Goal: Task Accomplishment & Management: Manage account settings

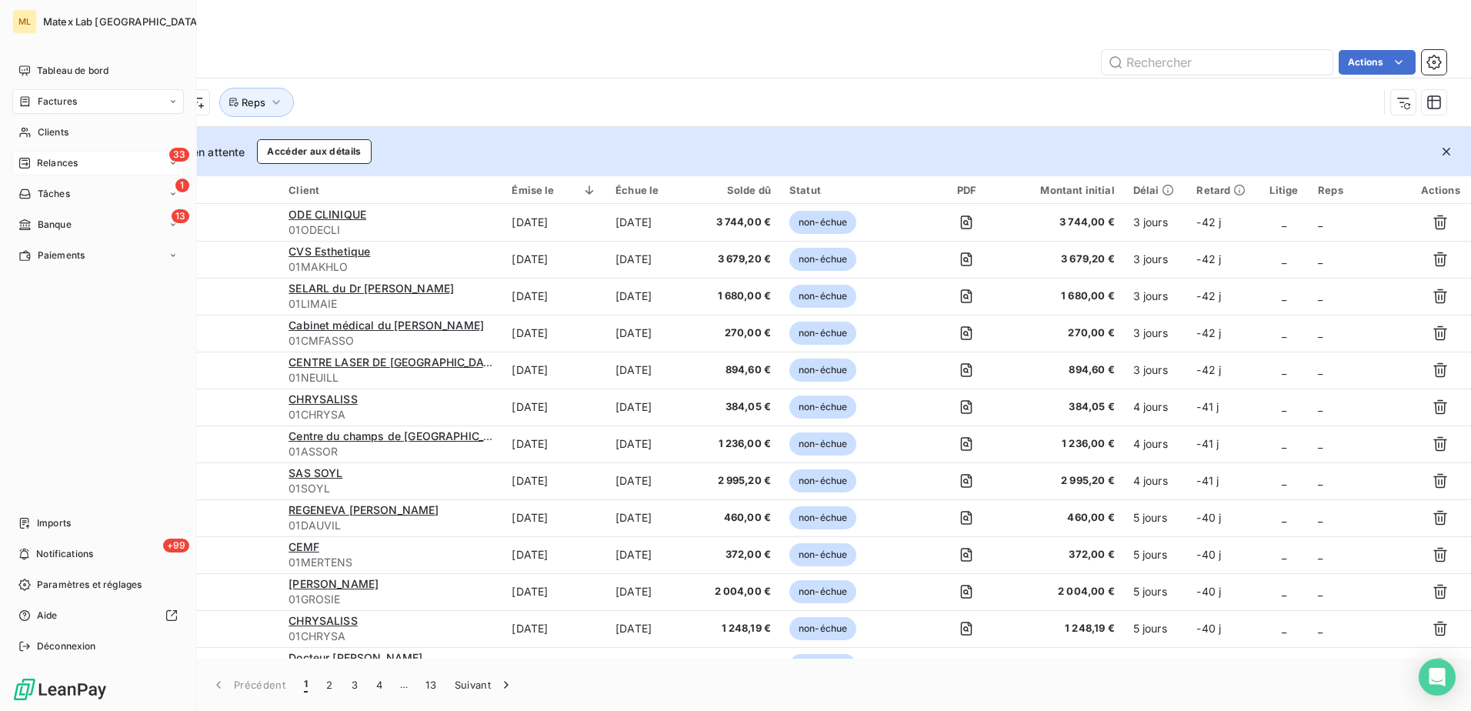
click at [43, 164] on span "Relances" at bounding box center [57, 163] width 41 height 14
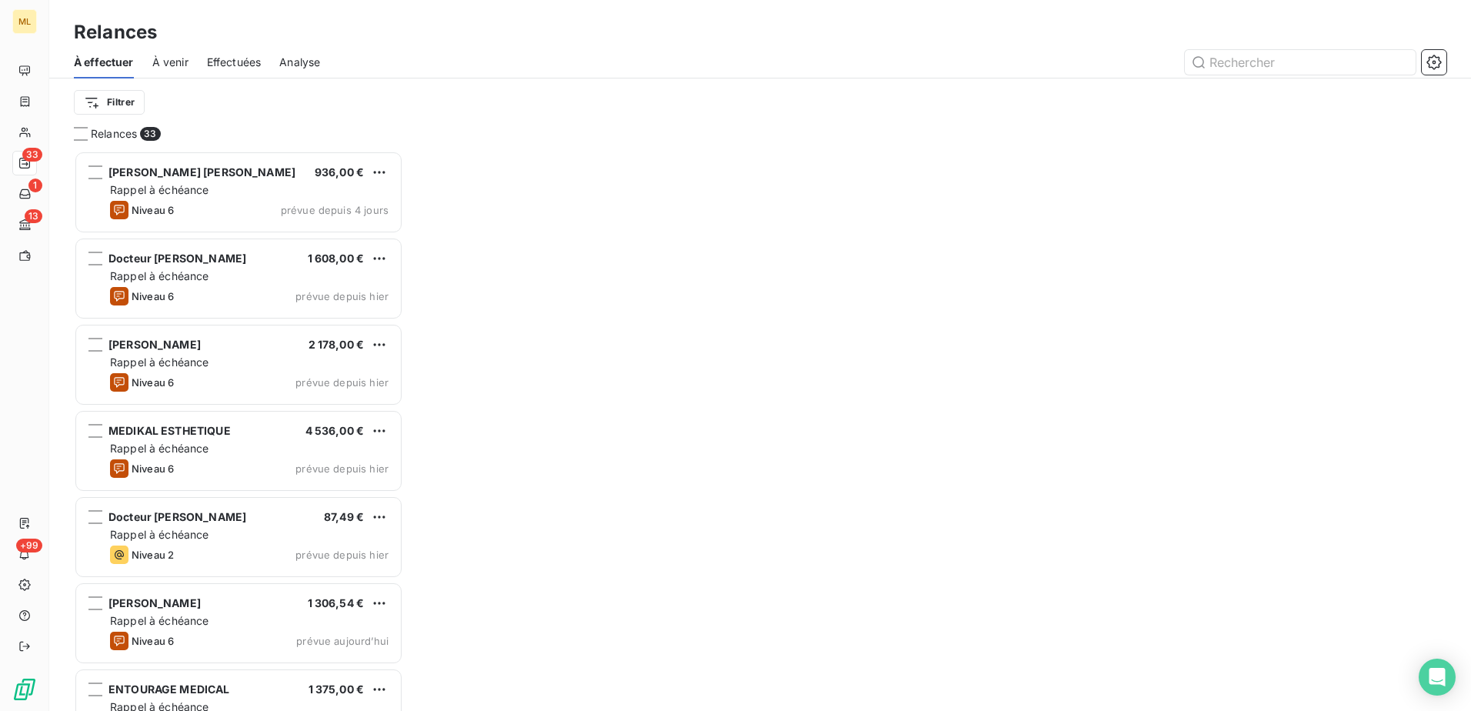
scroll to position [549, 318]
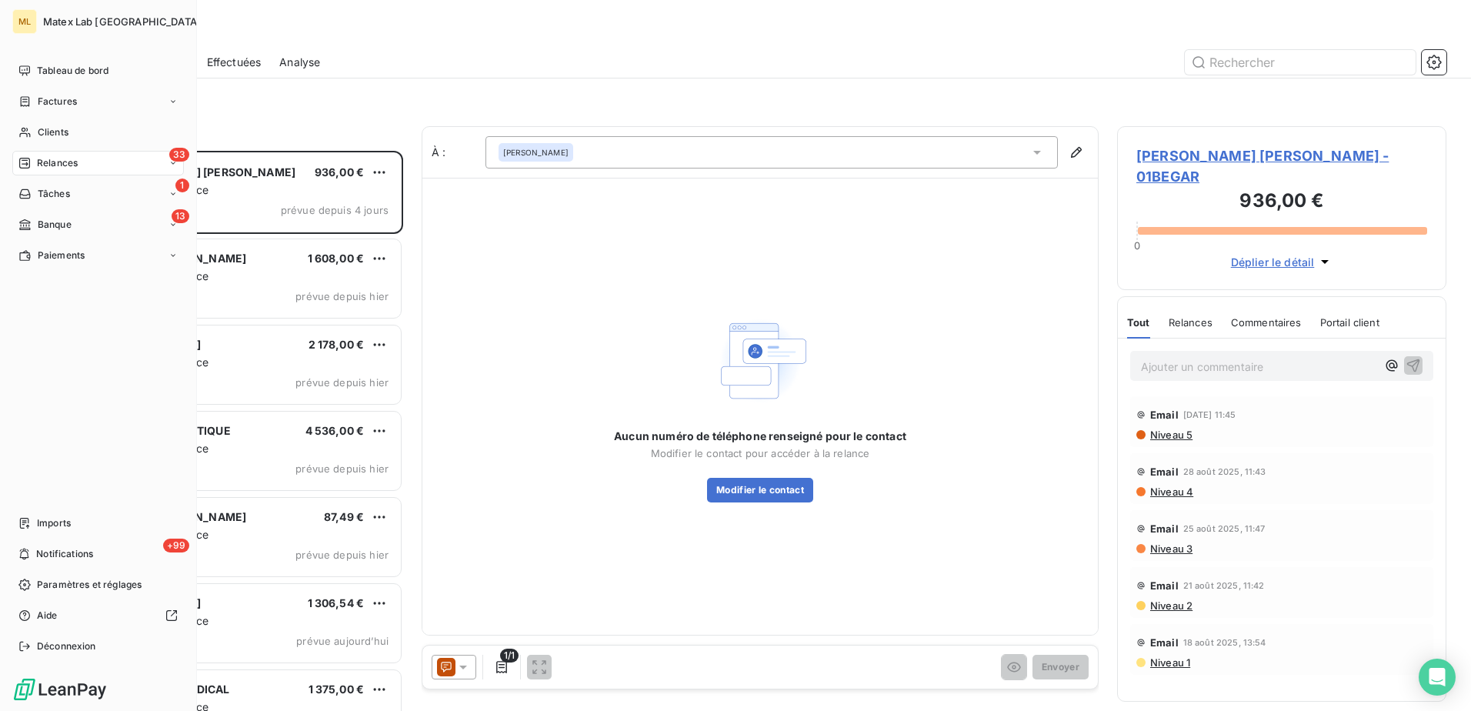
click at [65, 168] on span "Relances" at bounding box center [57, 163] width 41 height 14
click at [68, 195] on span "À effectuer" at bounding box center [62, 194] width 50 height 14
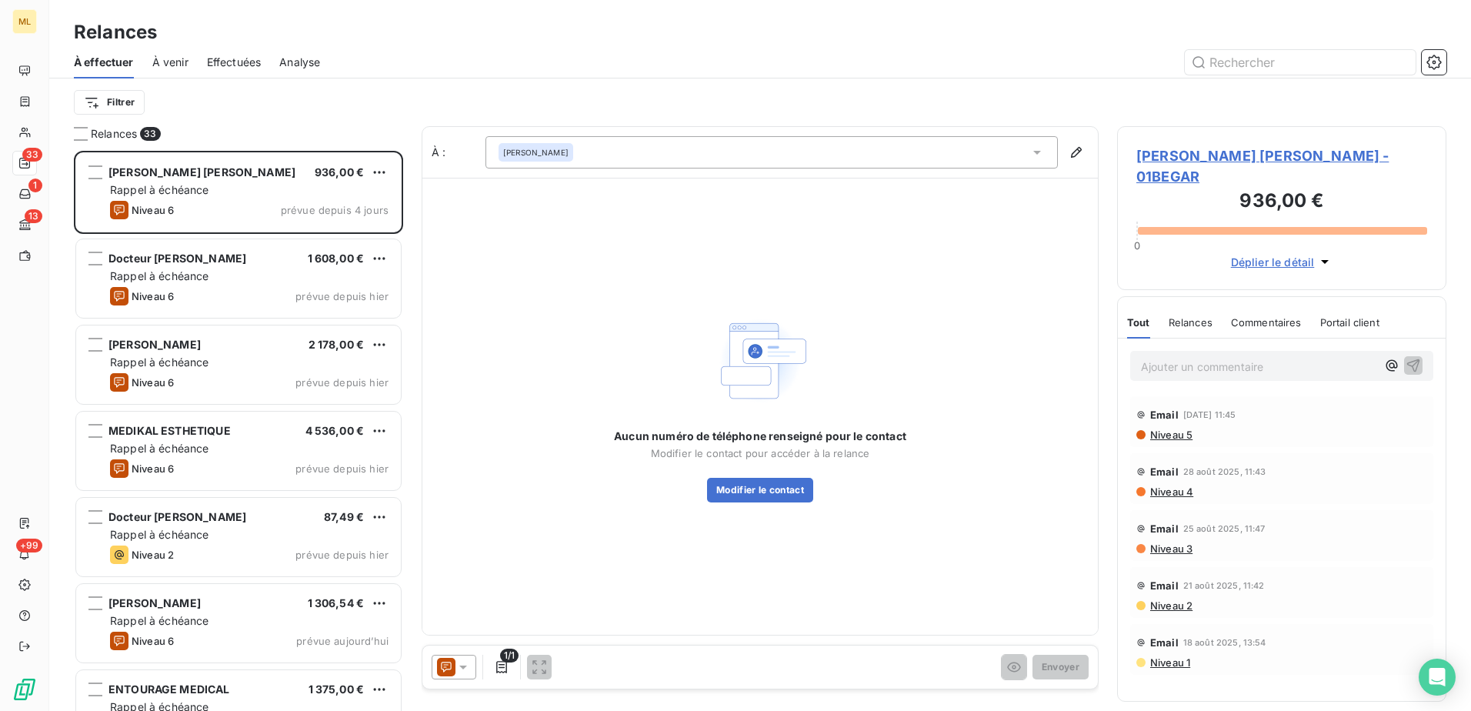
click at [468, 11] on div "Relances À effectuer À venir Effectuées Analyse Filtrer" at bounding box center [760, 63] width 1422 height 126
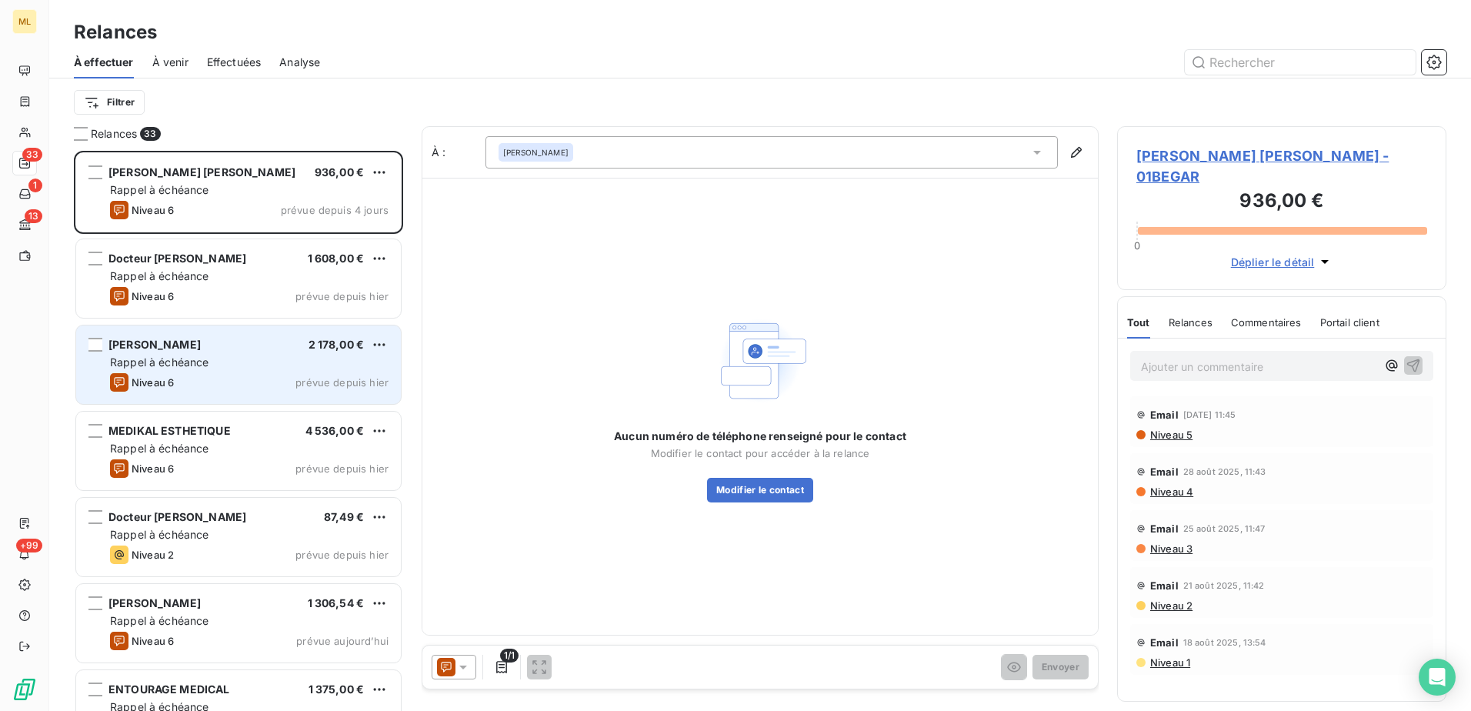
click at [175, 357] on span "Rappel à échéance" at bounding box center [159, 362] width 99 height 13
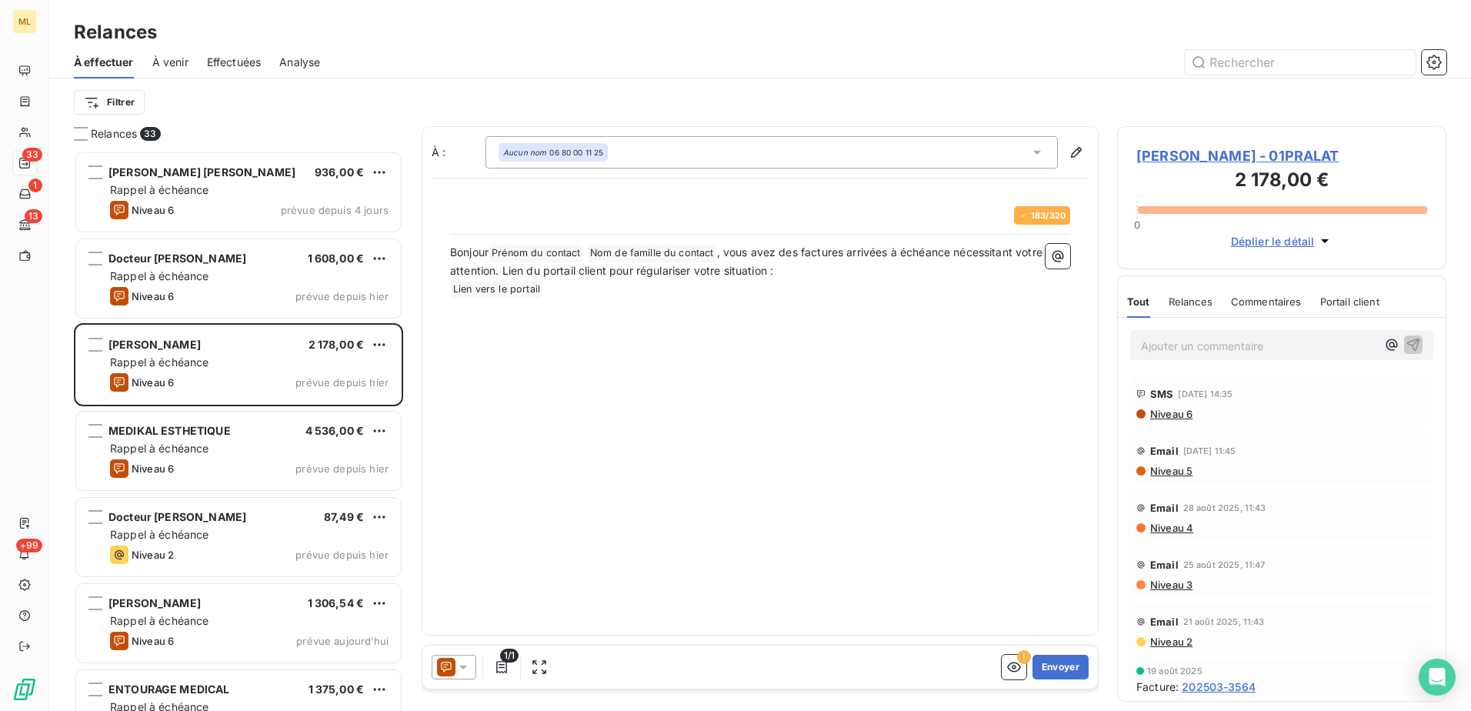
scroll to position [549, 318]
click at [1071, 665] on button "Envoyer" at bounding box center [1061, 667] width 56 height 25
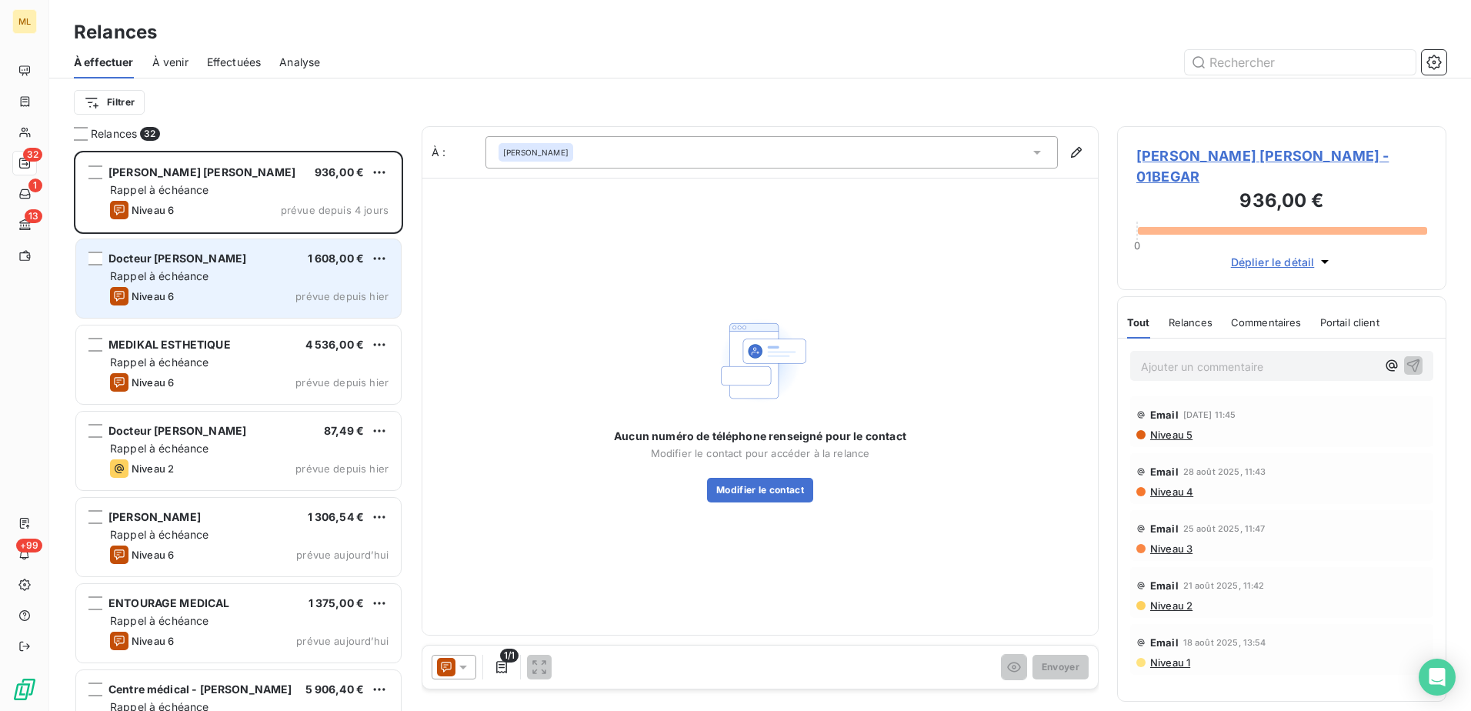
click at [185, 288] on div "Niveau 6 prévue depuis hier" at bounding box center [249, 296] width 279 height 18
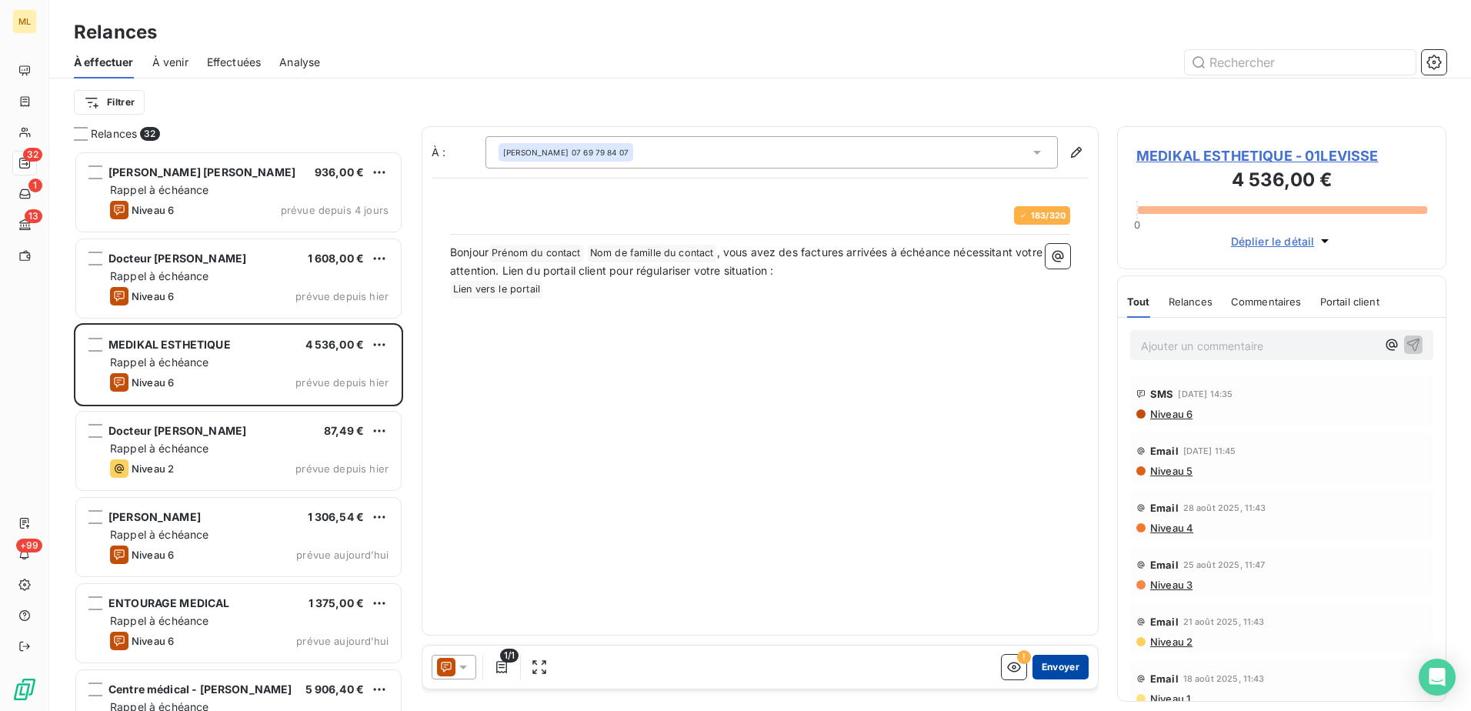
click at [1056, 663] on button "Envoyer" at bounding box center [1061, 667] width 56 height 25
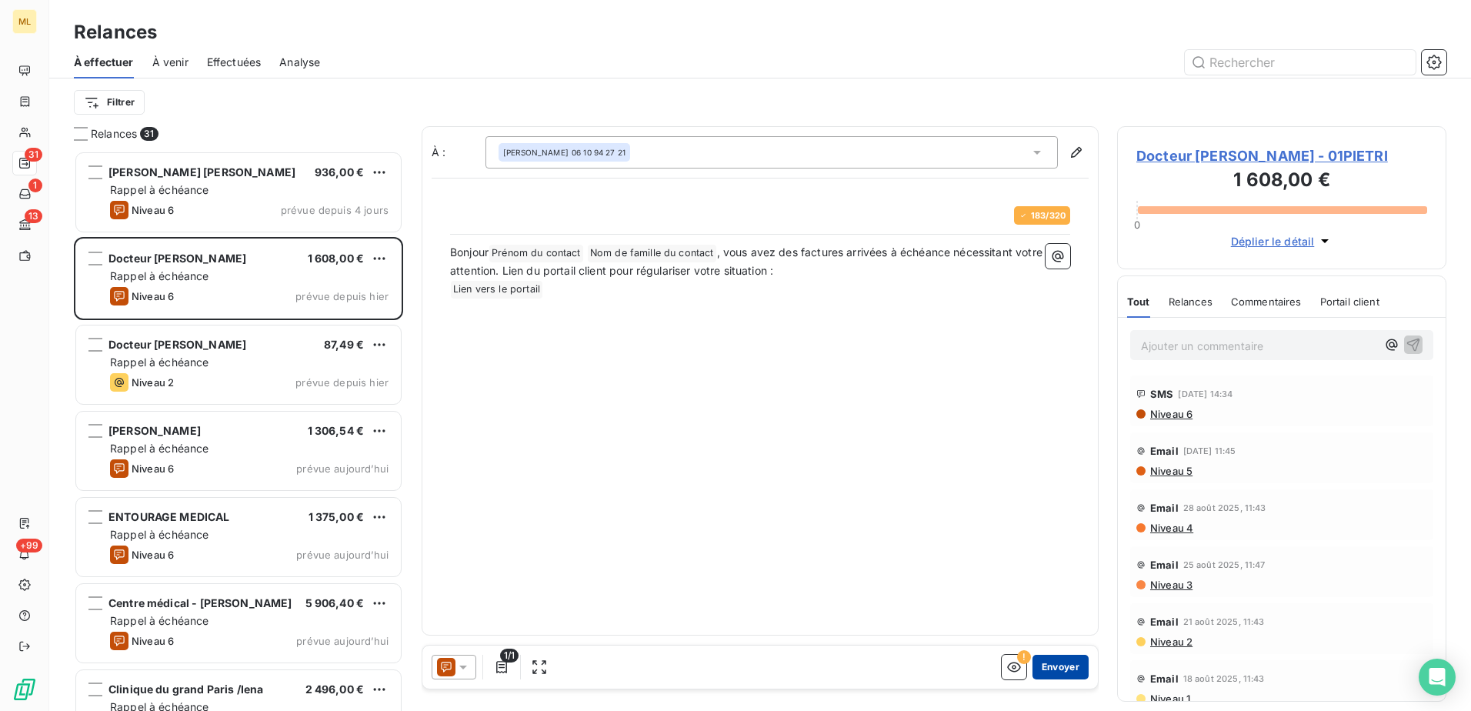
click at [1083, 659] on button "Envoyer" at bounding box center [1061, 667] width 56 height 25
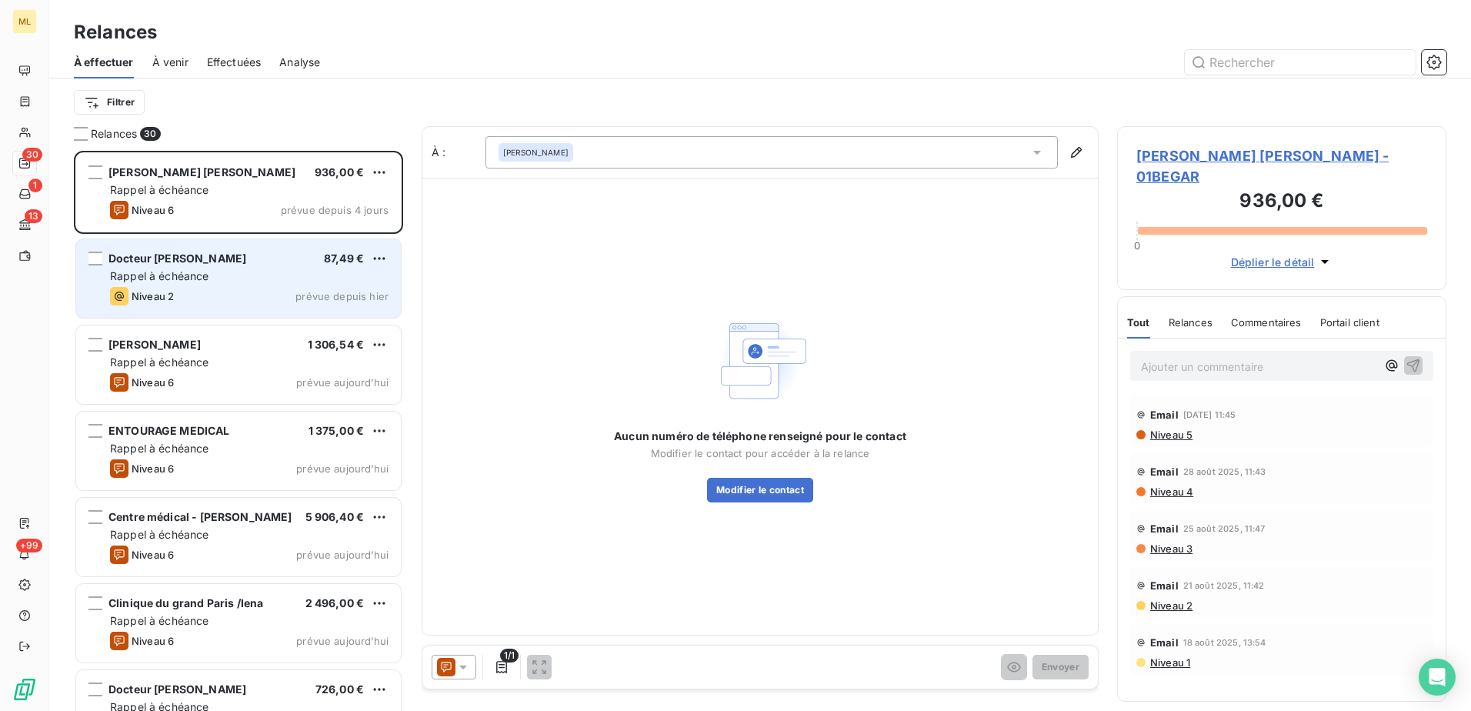
click at [164, 286] on div "Docteur [PERSON_NAME] 87,49 € Rappel à échéance Niveau 2 prévue depuis hier" at bounding box center [238, 278] width 325 height 78
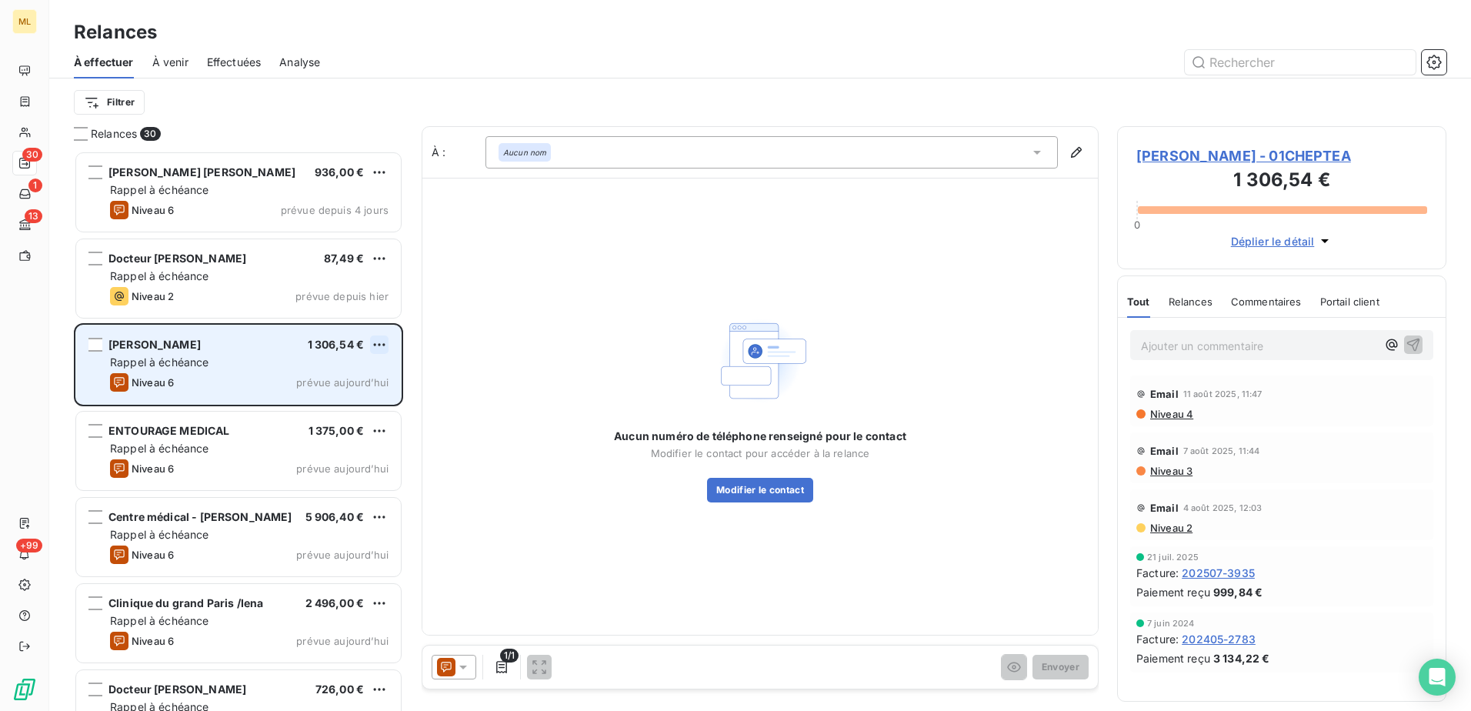
click at [375, 345] on html "ML 30 1 13 +99 Relances À effectuer À venir Effectuées Analyse Filtrer Relances…" at bounding box center [735, 355] width 1471 height 711
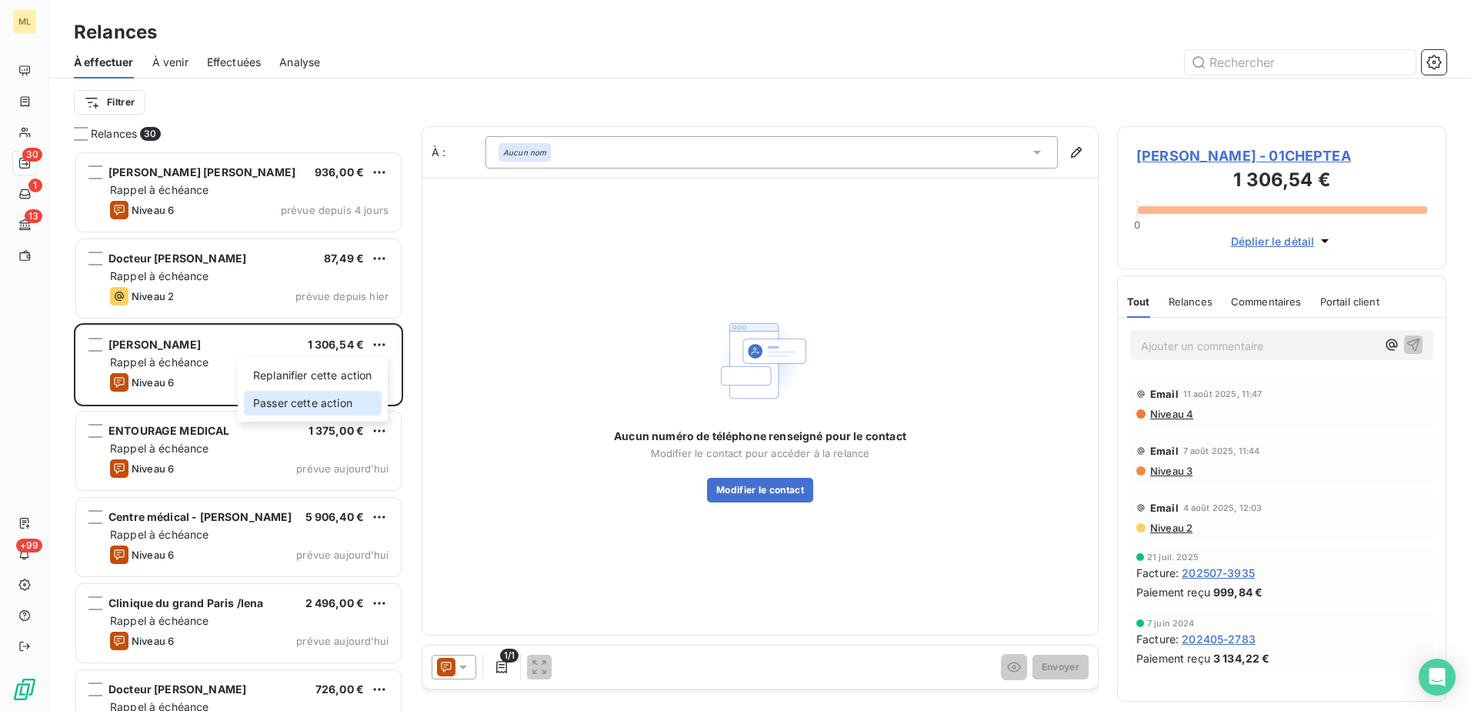
click at [329, 405] on div "Passer cette action" at bounding box center [313, 403] width 138 height 25
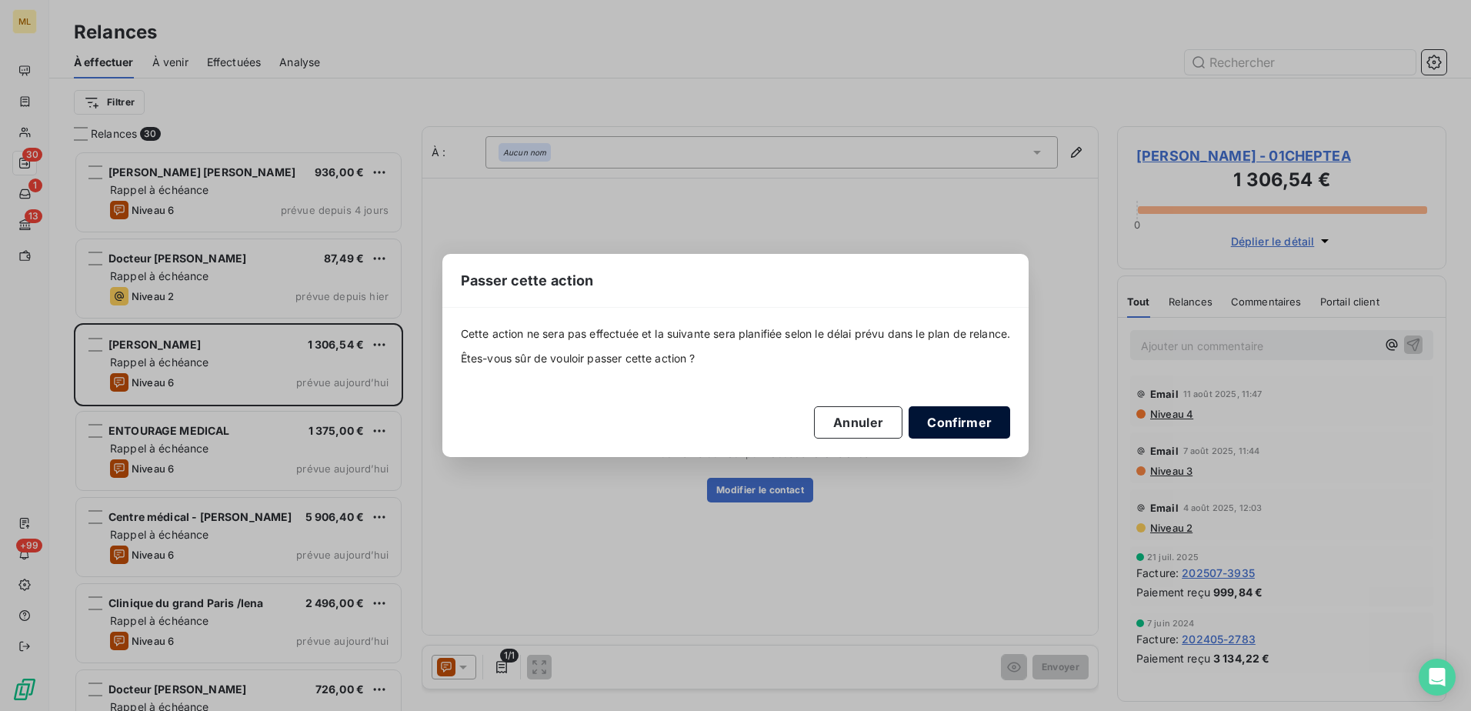
click at [976, 419] on button "Confirmer" at bounding box center [960, 422] width 102 height 32
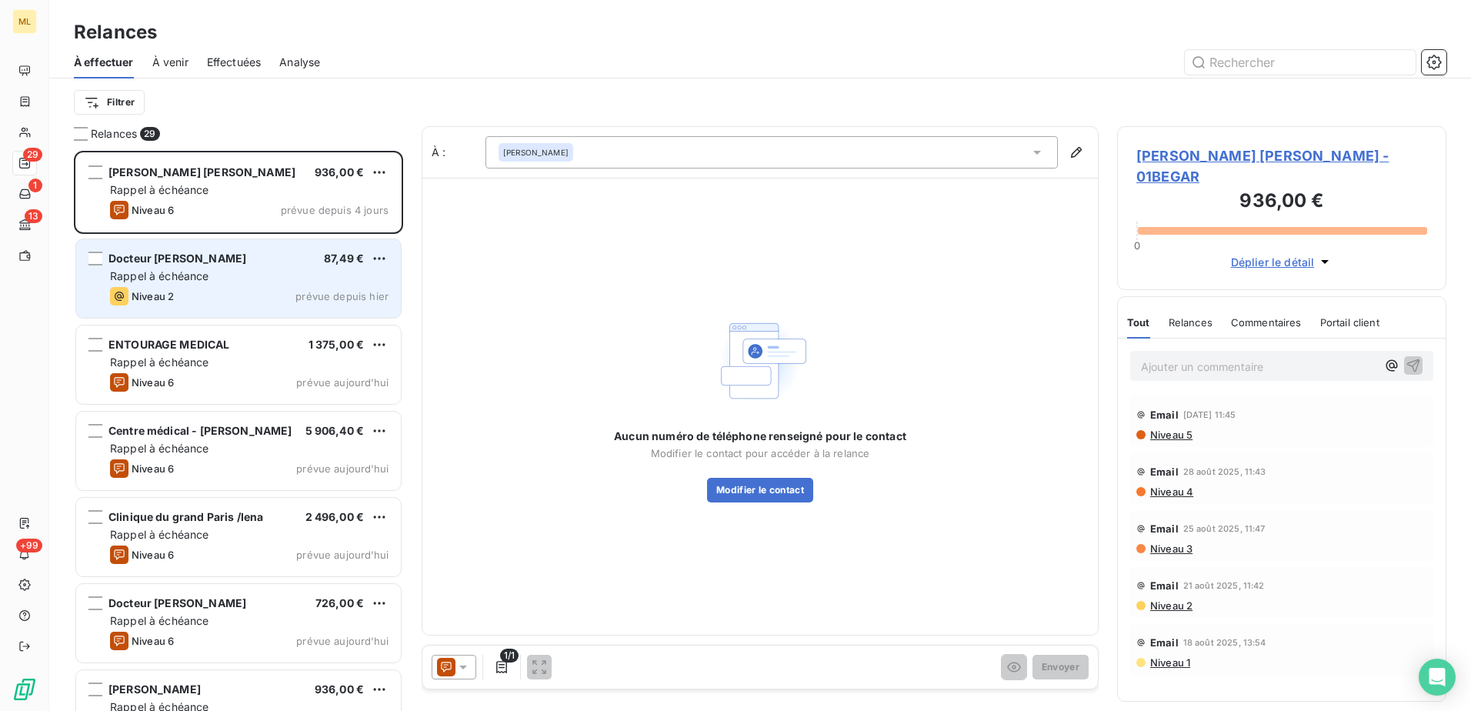
click at [239, 290] on div "Niveau 2 prévue depuis hier" at bounding box center [249, 296] width 279 height 18
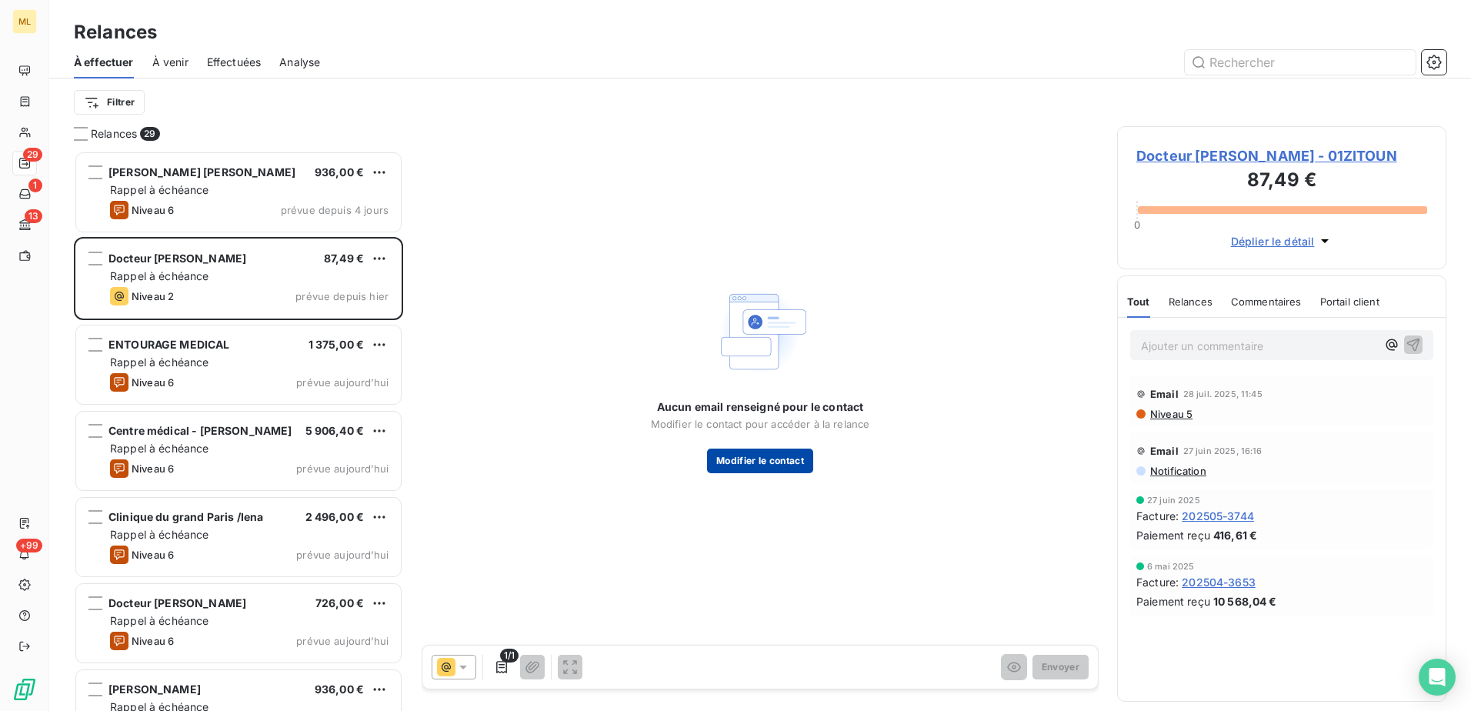
click at [765, 469] on button "Modifier le contact" at bounding box center [760, 461] width 106 height 25
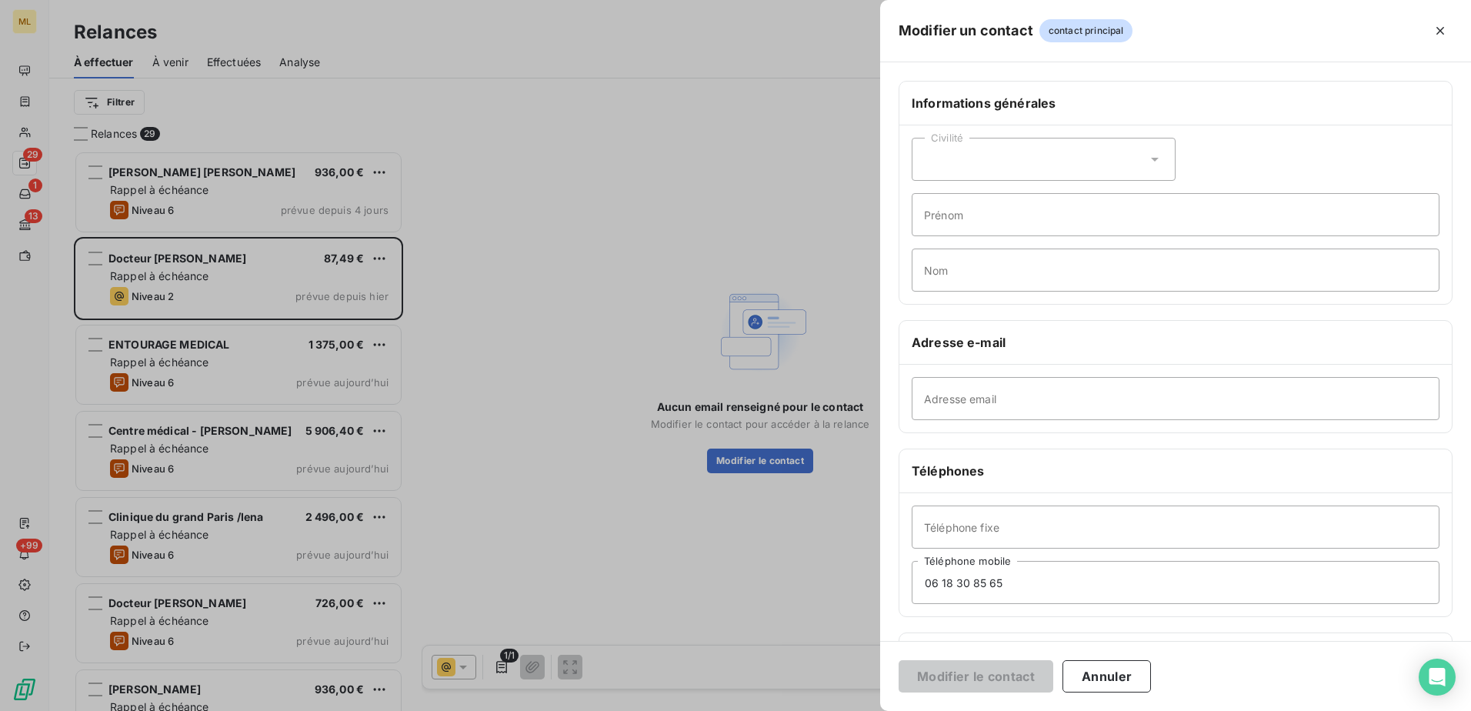
click at [570, 281] on div at bounding box center [735, 355] width 1471 height 711
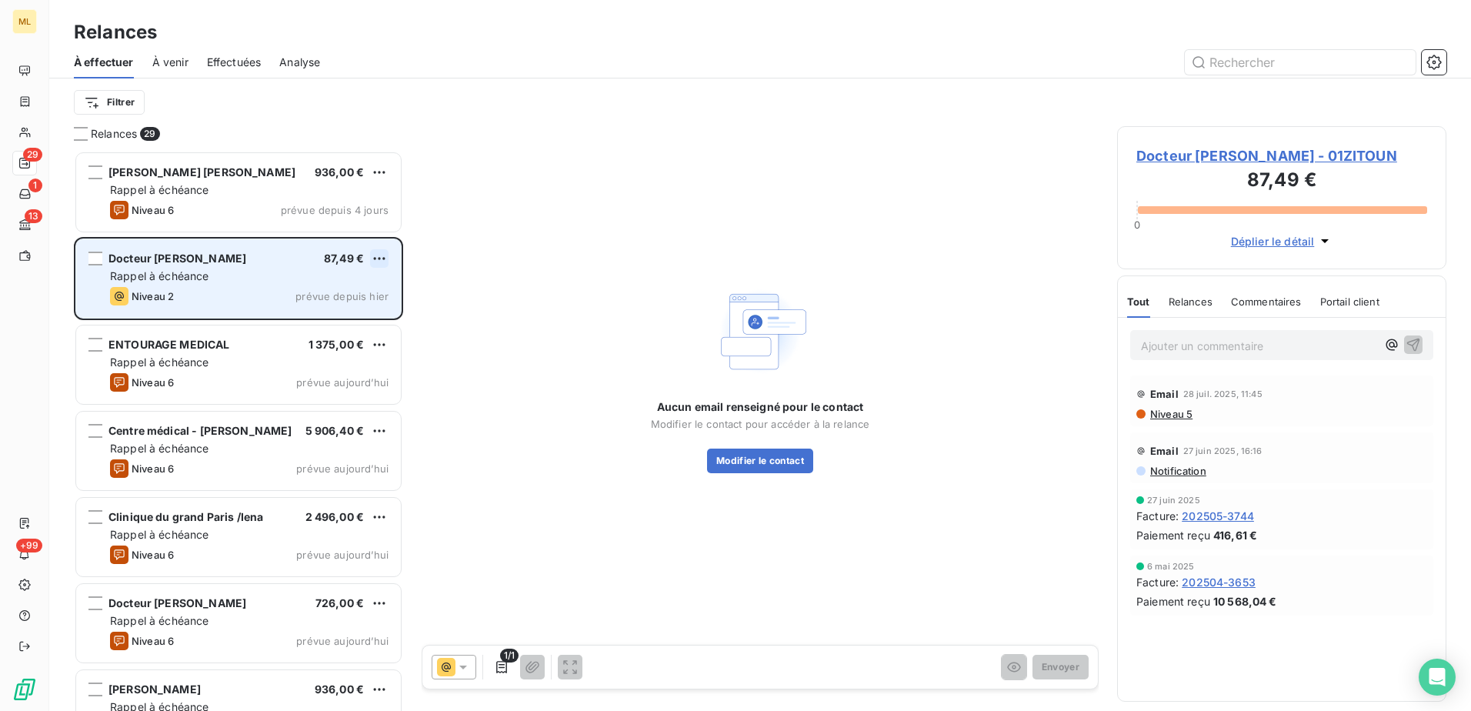
click at [376, 259] on html "ML 29 1 13 +99 Relances À effectuer À venir Effectuées Analyse Filtrer Relances…" at bounding box center [735, 355] width 1471 height 711
click at [342, 321] on div "Passer cette action" at bounding box center [313, 317] width 138 height 25
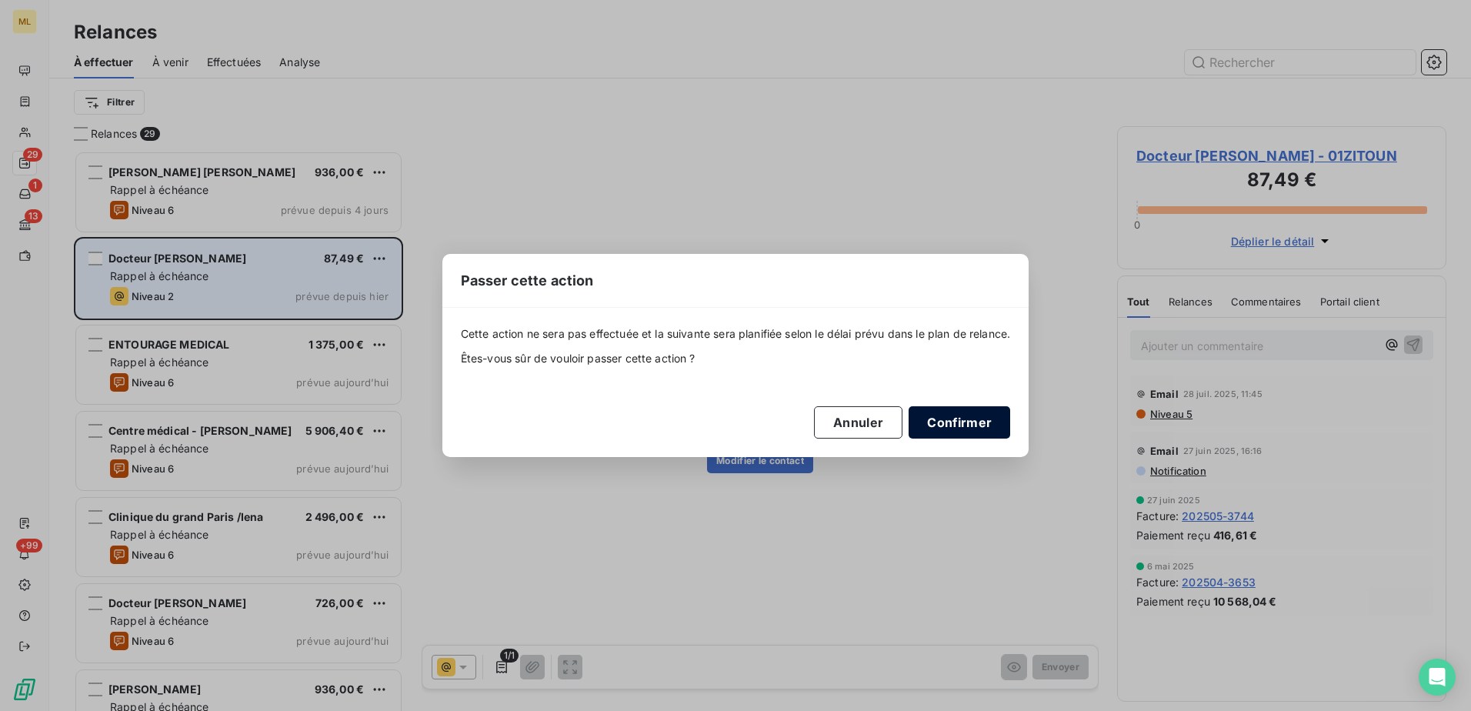
click at [982, 419] on button "Confirmer" at bounding box center [960, 422] width 102 height 32
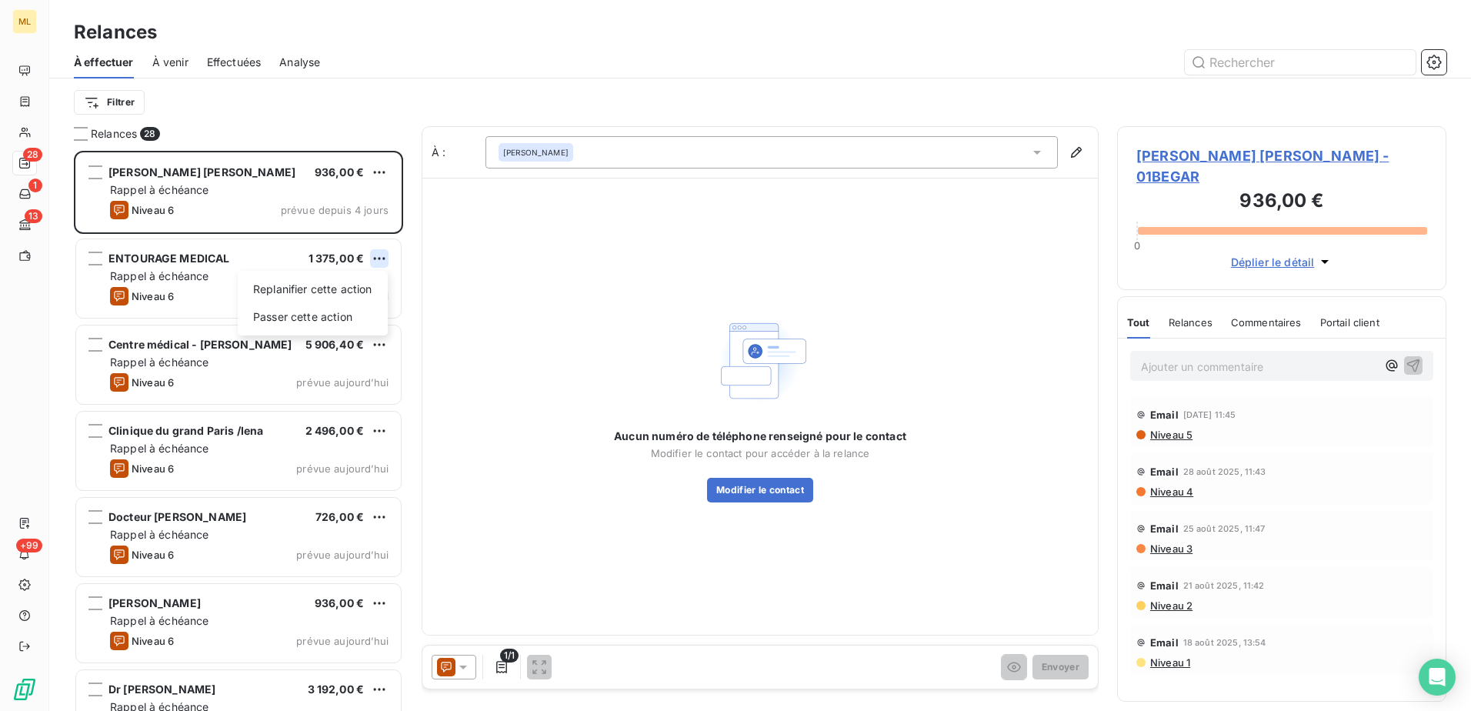
click at [379, 255] on html "ML 28 1 13 +99 Relances À effectuer À venir Effectuées Analyse Filtrer Relances…" at bounding box center [735, 355] width 1471 height 711
click at [311, 313] on div "Passer cette action" at bounding box center [313, 317] width 138 height 25
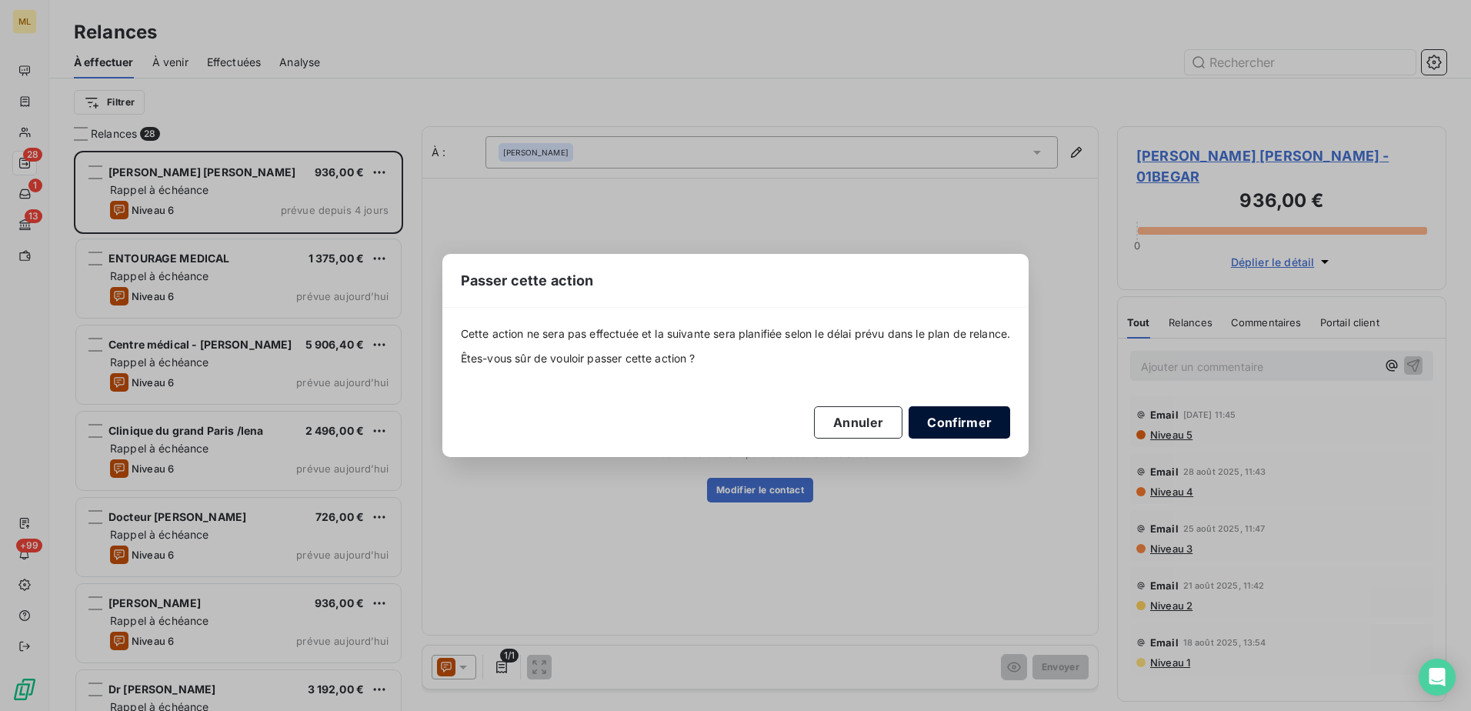
click at [973, 416] on button "Confirmer" at bounding box center [960, 422] width 102 height 32
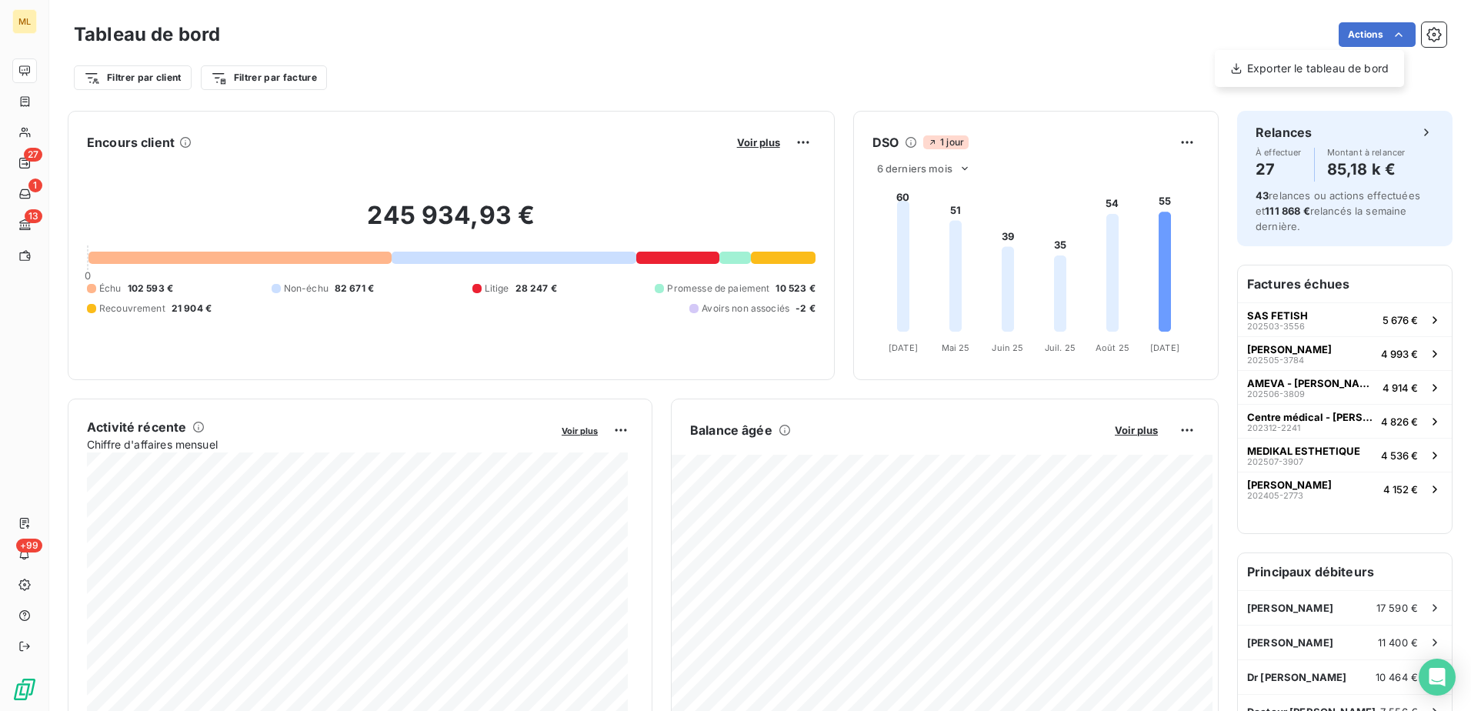
click at [936, 48] on html "ML 27 1 13 +99 Tableau de bord Actions Exporter le tableau de bord Filtrer par …" at bounding box center [735, 355] width 1471 height 711
click at [1427, 41] on html "ML 27 1 13 +99 Tableau de bord Actions Exporter le tableau de bord Filtrer par …" at bounding box center [735, 355] width 1471 height 711
click at [1427, 39] on icon "button" at bounding box center [1434, 34] width 15 height 15
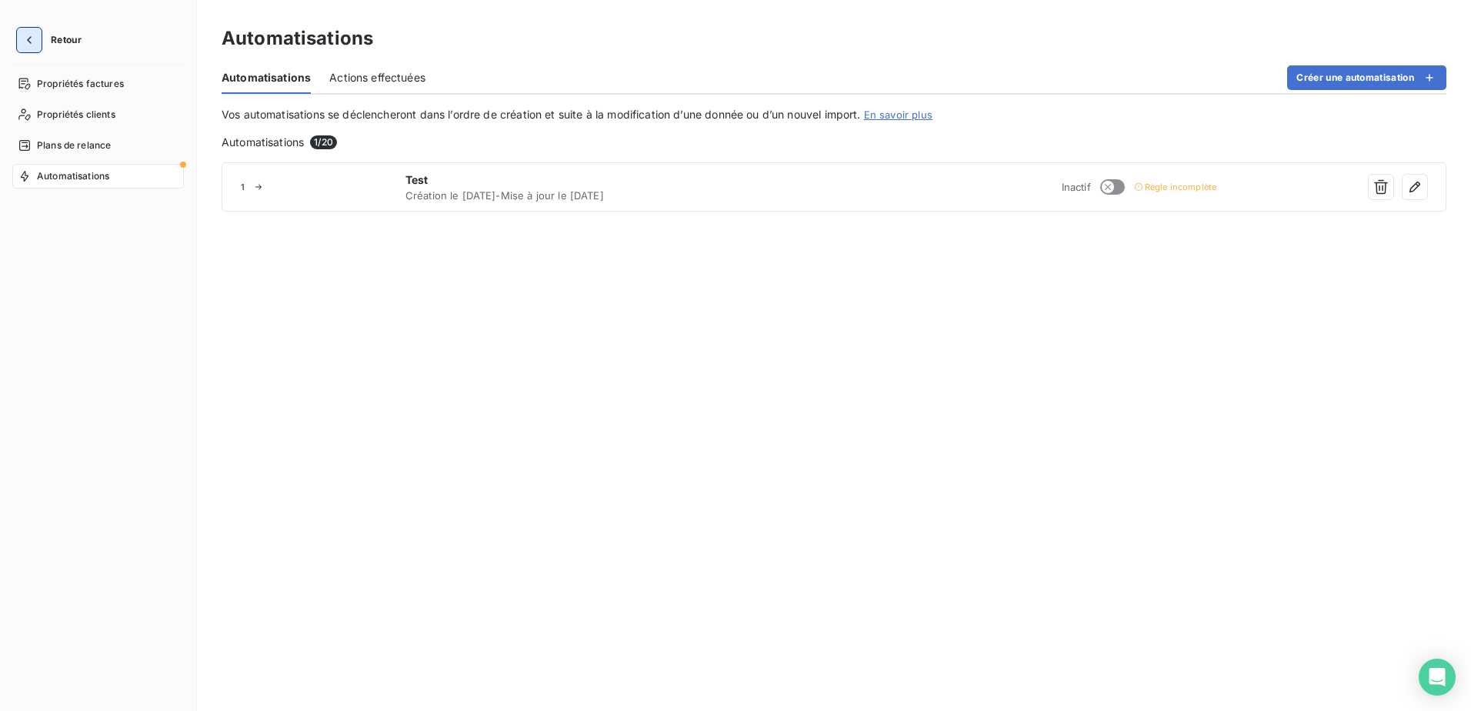
click at [34, 43] on icon "button" at bounding box center [29, 39] width 15 height 15
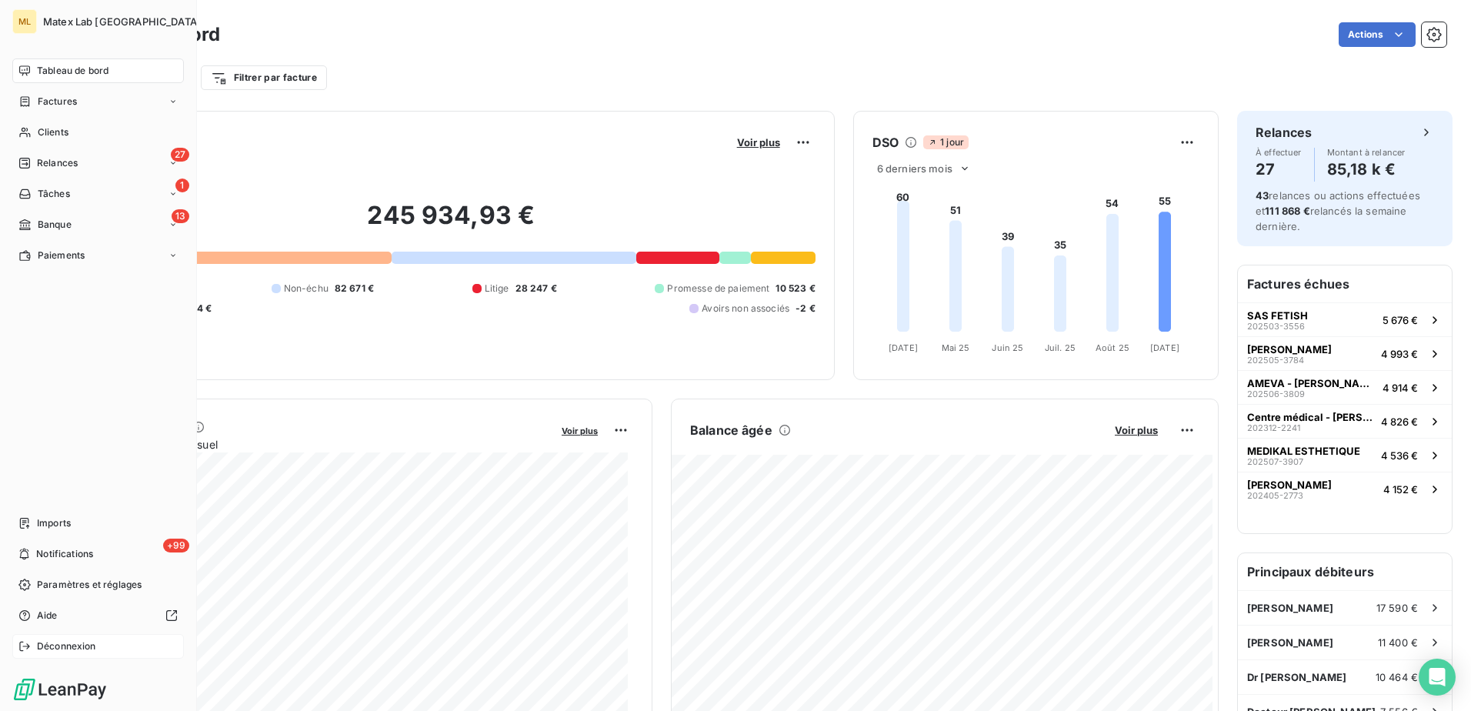
click at [51, 649] on span "Déconnexion" at bounding box center [66, 646] width 59 height 14
